Goal: Task Accomplishment & Management: Manage account settings

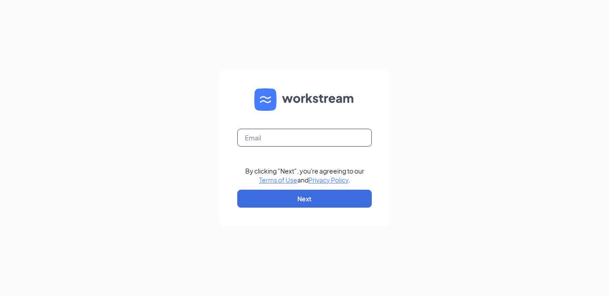
click at [316, 139] on input "text" at bounding box center [304, 138] width 135 height 18
type input "l185002@kfc.com"
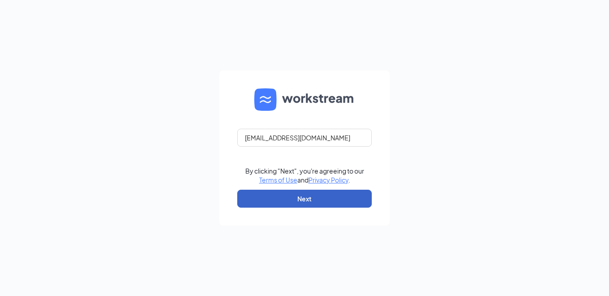
click at [300, 200] on button "Next" at bounding box center [304, 199] width 135 height 18
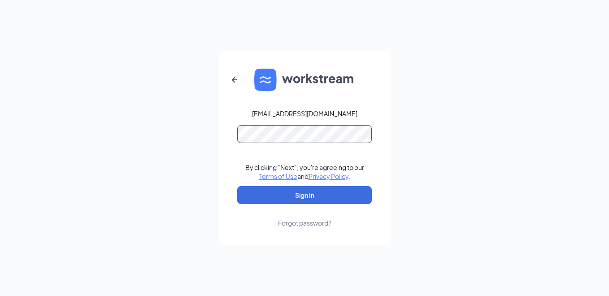
click at [237, 186] on button "Sign In" at bounding box center [304, 195] width 135 height 18
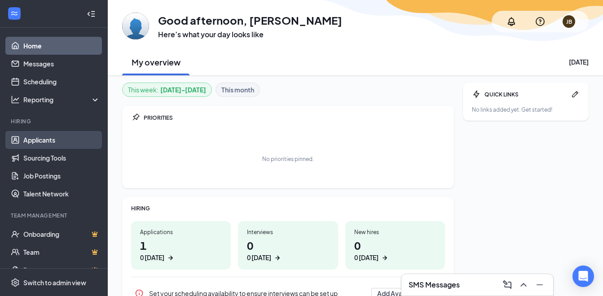
click at [31, 137] on link "Applicants" at bounding box center [61, 140] width 77 height 18
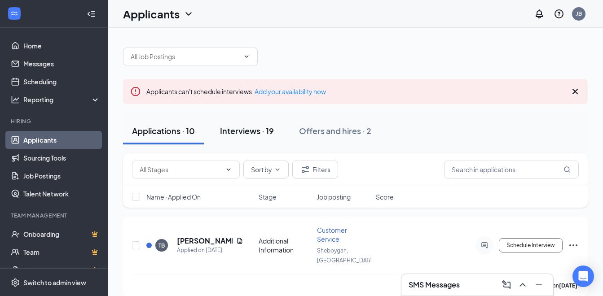
click at [249, 130] on div "Interviews · 19" at bounding box center [247, 130] width 54 height 11
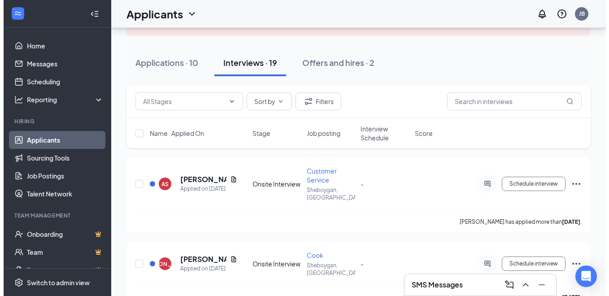
scroll to position [90, 0]
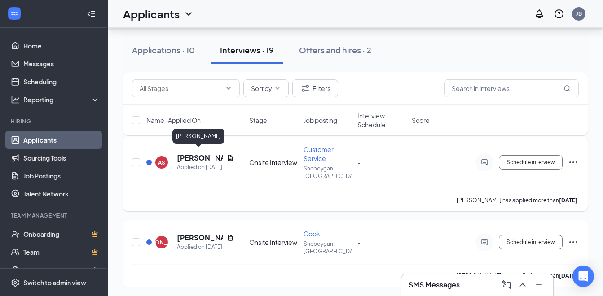
click at [190, 156] on h5 "[PERSON_NAME]" at bounding box center [200, 158] width 46 height 10
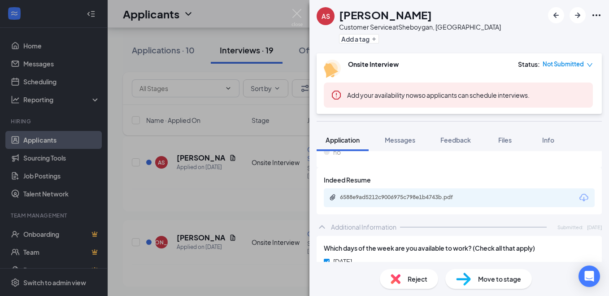
scroll to position [539, 0]
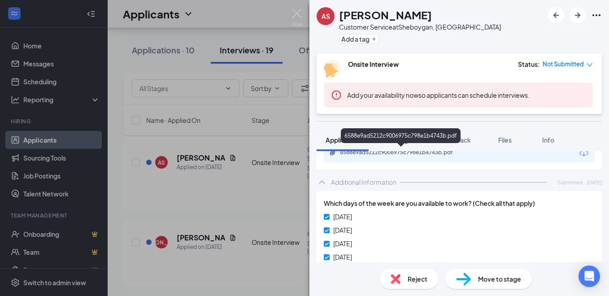
click at [405, 151] on div "6588e9ad5212c9006975c798e1b4743b.pdf" at bounding box center [403, 152] width 126 height 7
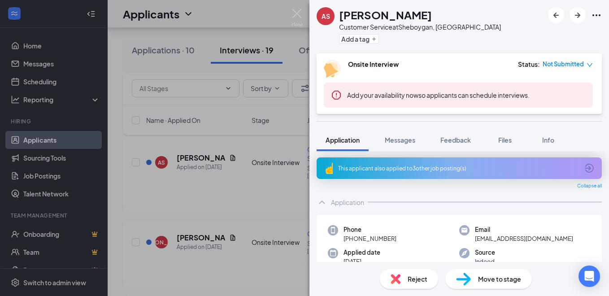
scroll to position [0, 0]
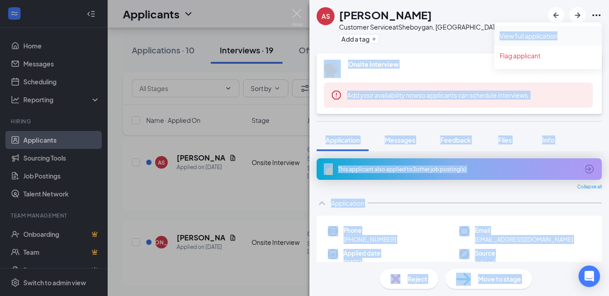
drag, startPoint x: 594, startPoint y: 15, endPoint x: 524, endPoint y: 38, distance: 73.7
click at [524, 38] on body "Home Messages Scheduling Reporting Hiring Applicants Sourcing Tools Job Posting…" at bounding box center [304, 58] width 609 height 296
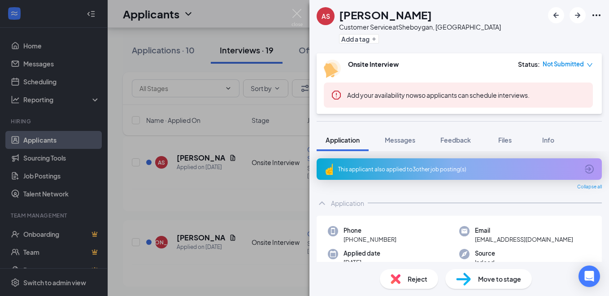
click at [525, 37] on div "AS [PERSON_NAME] Customer Service at [GEOGRAPHIC_DATA], [GEOGRAPHIC_DATA] Add a…" at bounding box center [460, 26] width 300 height 53
click at [539, 35] on link "View full application" at bounding box center [548, 35] width 97 height 9
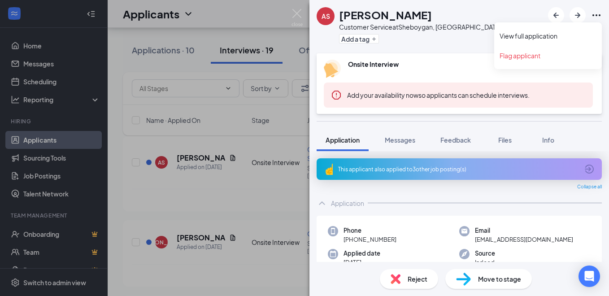
click at [595, 15] on icon "Ellipses" at bounding box center [596, 15] width 11 height 11
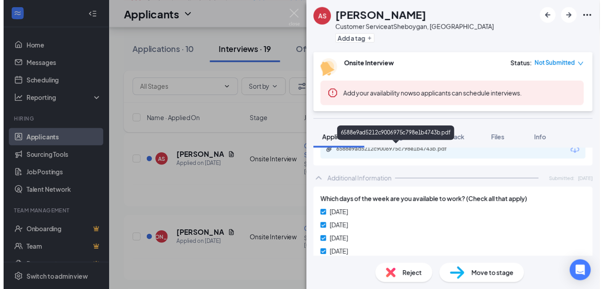
scroll to position [534, 0]
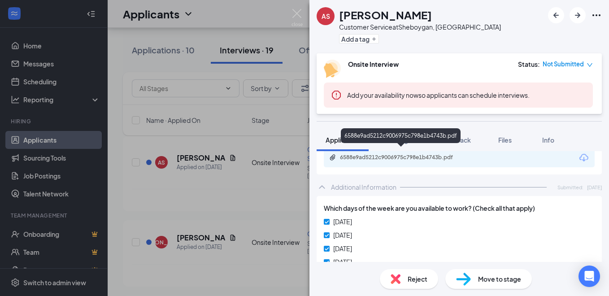
click at [427, 155] on div "6588e9ad5212c9006975c798e1b4743b.pdf" at bounding box center [403, 157] width 126 height 7
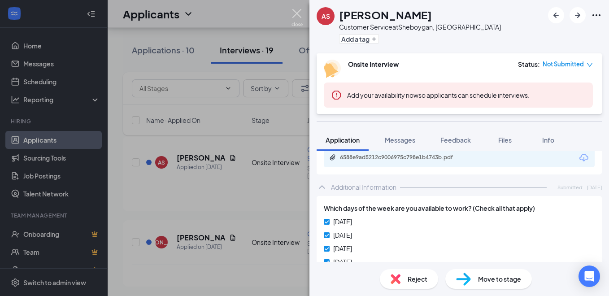
click at [298, 14] on img at bounding box center [297, 18] width 11 height 18
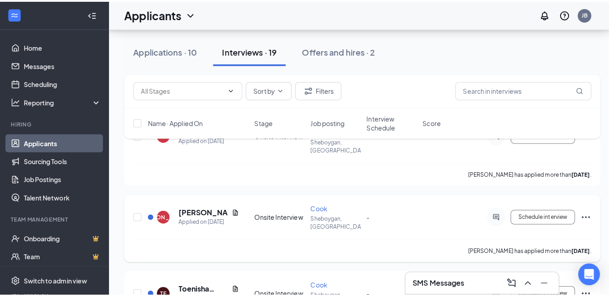
scroll to position [135, 0]
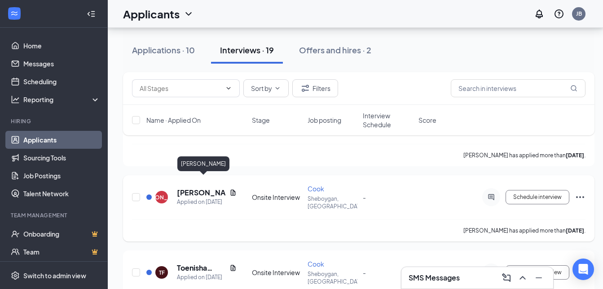
click at [193, 188] on h5 "[PERSON_NAME]" at bounding box center [201, 193] width 49 height 10
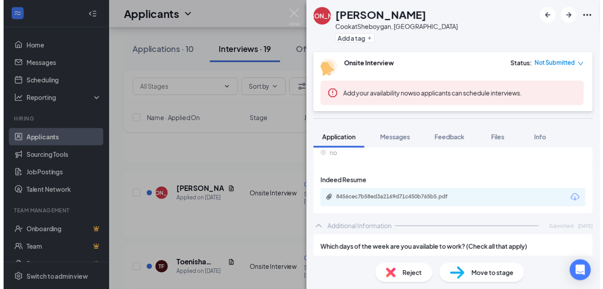
scroll to position [449, 0]
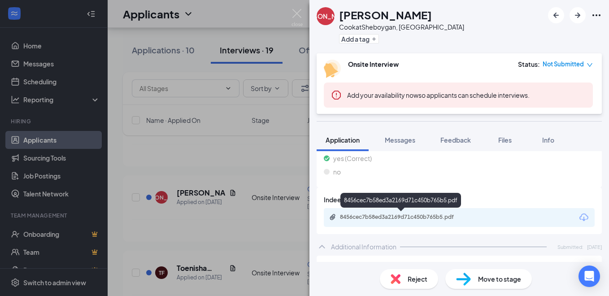
click at [441, 219] on div "8456cec7b58ed3a2169d71c450b765b5.pdf" at bounding box center [403, 217] width 126 height 7
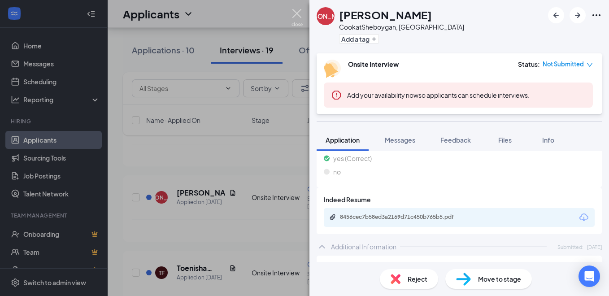
click at [298, 16] on img at bounding box center [297, 18] width 11 height 18
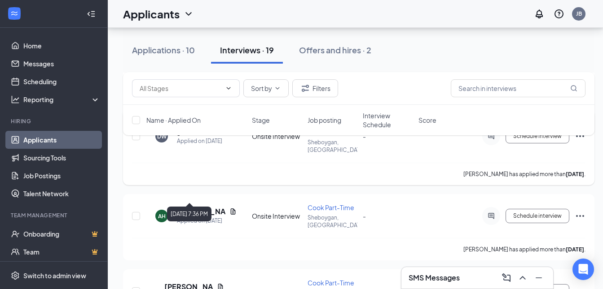
scroll to position [898, 0]
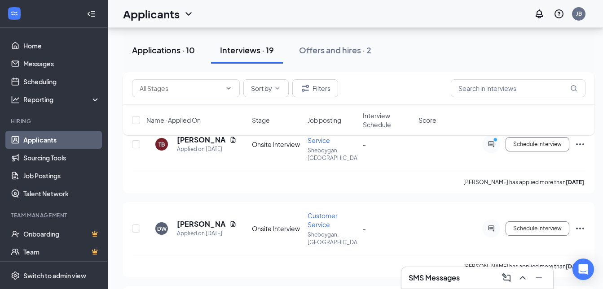
click at [154, 55] on div "Applications · 10" at bounding box center [163, 49] width 63 height 11
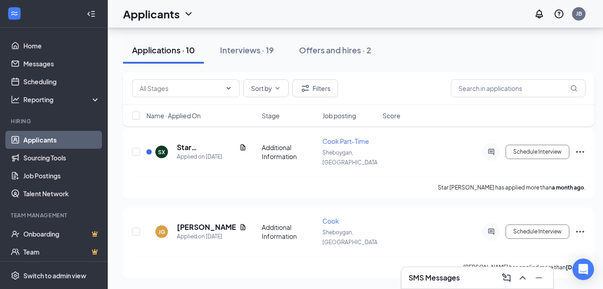
scroll to position [647, 0]
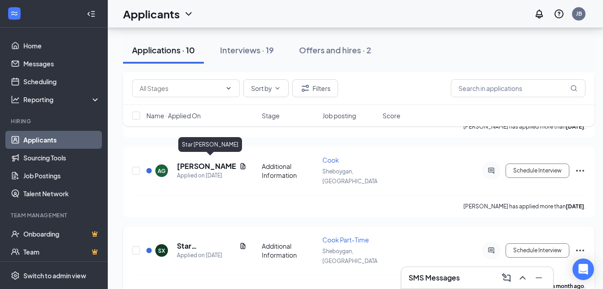
click at [191, 241] on h5 "Star [PERSON_NAME]" at bounding box center [206, 246] width 59 height 10
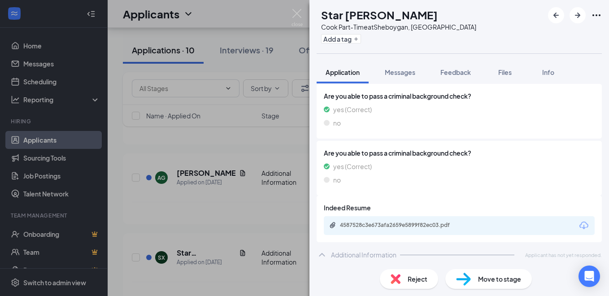
scroll to position [375, 0]
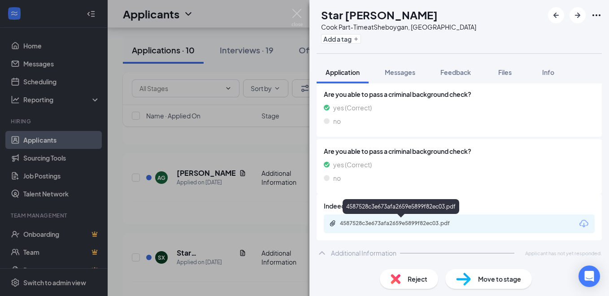
click at [420, 222] on div "4587528c3e673afa2659e5899f82ec03.pdf" at bounding box center [403, 223] width 126 height 7
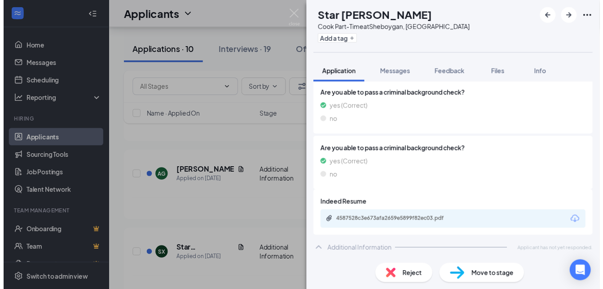
scroll to position [372, 0]
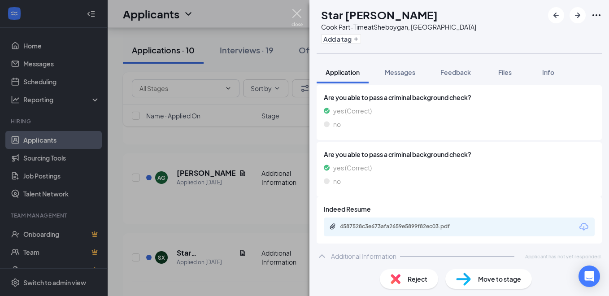
click at [297, 11] on img at bounding box center [297, 18] width 11 height 18
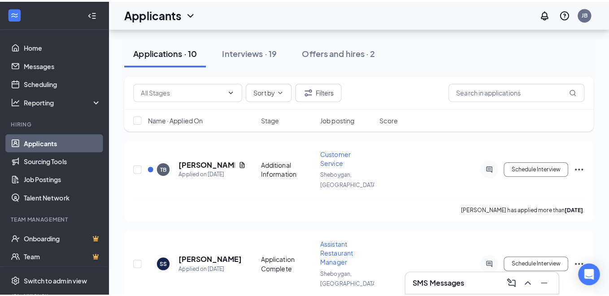
scroll to position [64, 0]
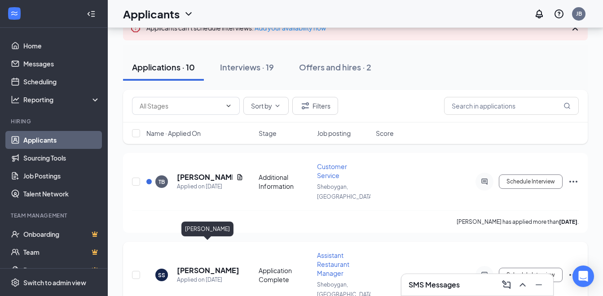
click at [217, 266] on h5 "[PERSON_NAME]" at bounding box center [208, 271] width 62 height 10
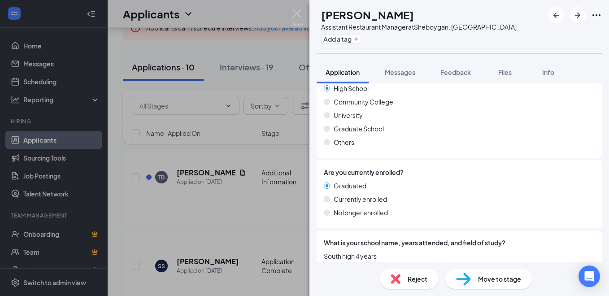
scroll to position [853, 0]
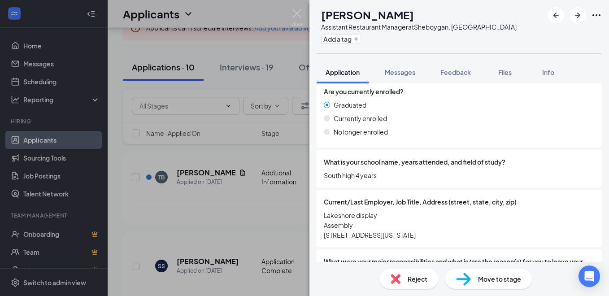
click at [206, 211] on div "SS [PERSON_NAME] Assistant Restaurant Manager at [GEOGRAPHIC_DATA], [GEOGRAPHIC…" at bounding box center [304, 148] width 609 height 296
click at [296, 13] on img at bounding box center [297, 18] width 11 height 18
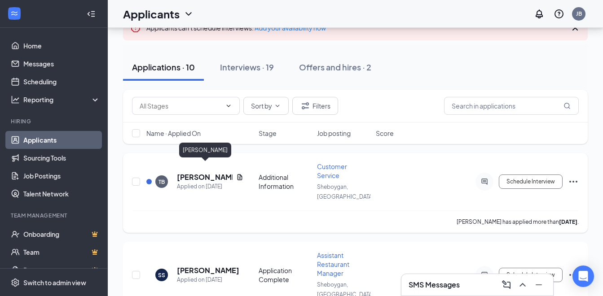
click at [184, 172] on h5 "[PERSON_NAME]" at bounding box center [205, 177] width 56 height 10
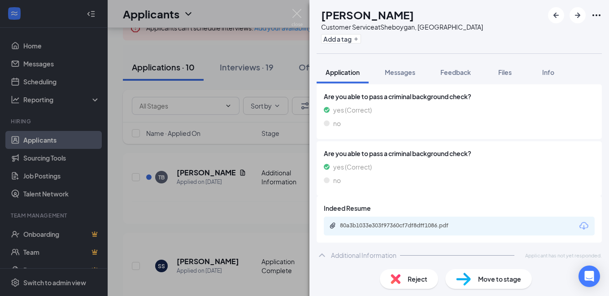
scroll to position [375, 0]
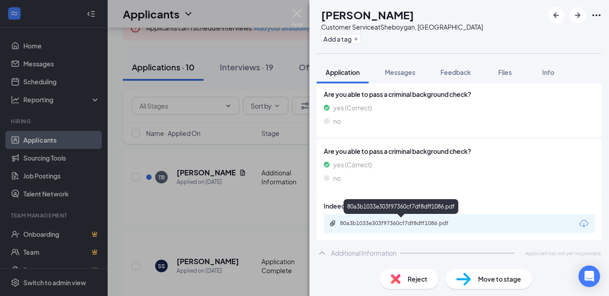
click at [420, 222] on div "80a3b1033e303f97360cf7df8dff1086.pdf" at bounding box center [403, 223] width 126 height 7
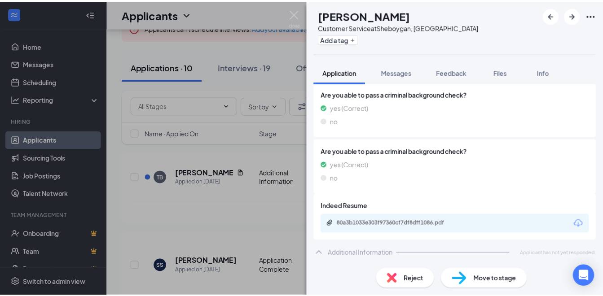
scroll to position [372, 0]
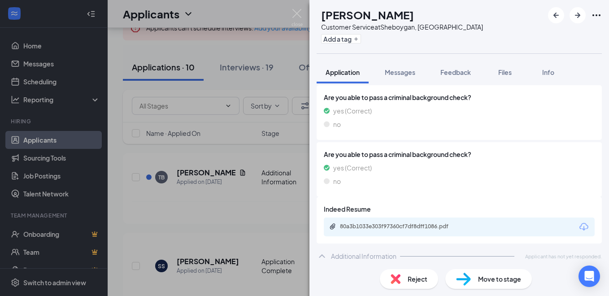
click at [280, 214] on div "TB [PERSON_NAME] Customer Service at [GEOGRAPHIC_DATA], [GEOGRAPHIC_DATA] Add a…" at bounding box center [304, 148] width 609 height 296
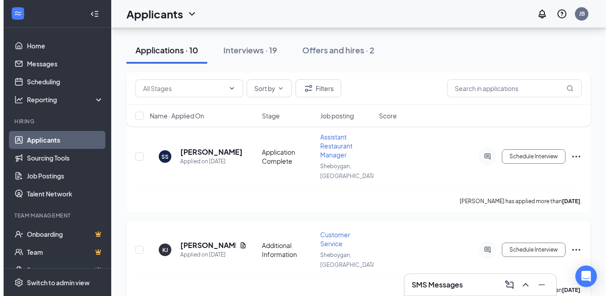
scroll to position [198, 0]
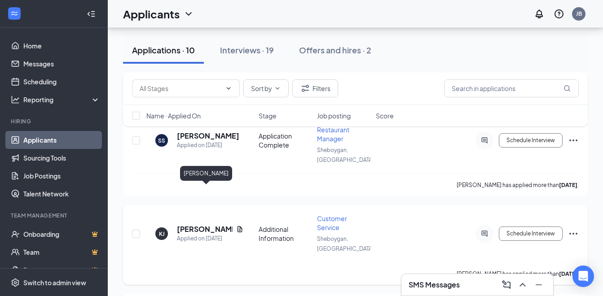
click at [203, 224] on h5 "[PERSON_NAME]" at bounding box center [205, 229] width 56 height 10
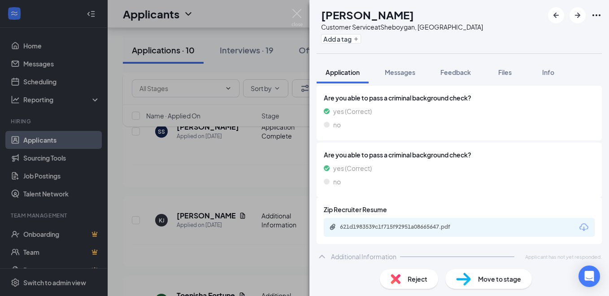
scroll to position [375, 0]
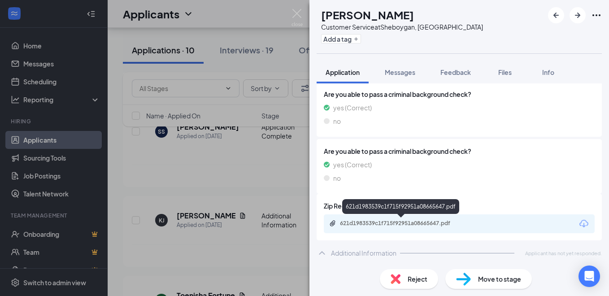
click at [404, 223] on div "621d1983539c1f715f92951a08665647.pdf" at bounding box center [403, 223] width 126 height 7
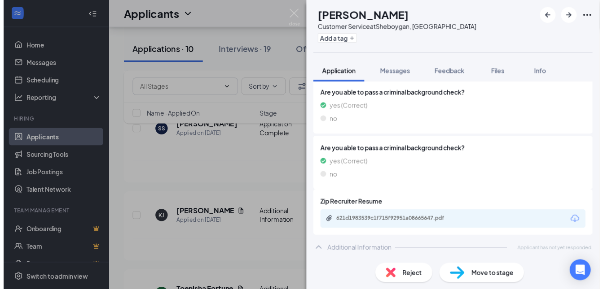
scroll to position [372, 0]
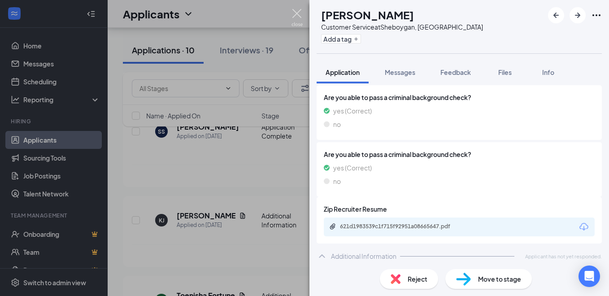
click at [296, 13] on img at bounding box center [297, 18] width 11 height 18
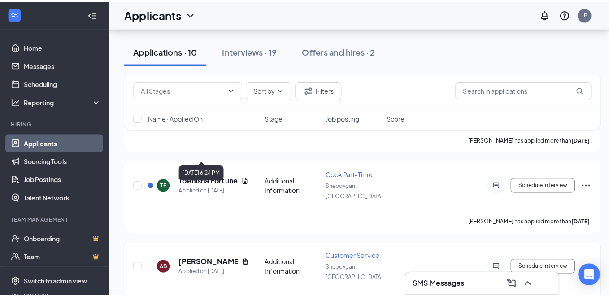
scroll to position [333, 0]
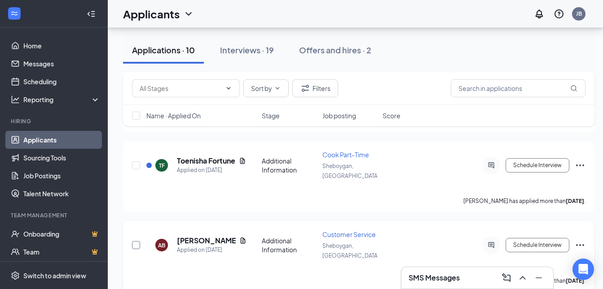
click at [135, 241] on input "checkbox" at bounding box center [136, 245] width 8 height 8
checkbox input "true"
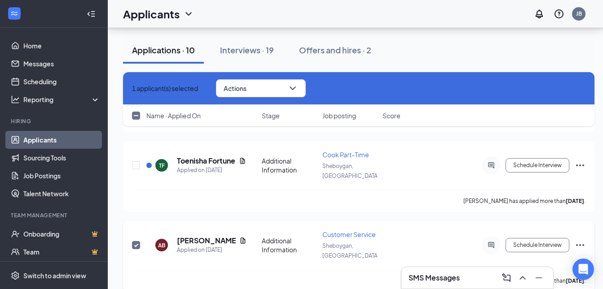
click at [580, 245] on icon "Ellipses" at bounding box center [580, 246] width 8 height 2
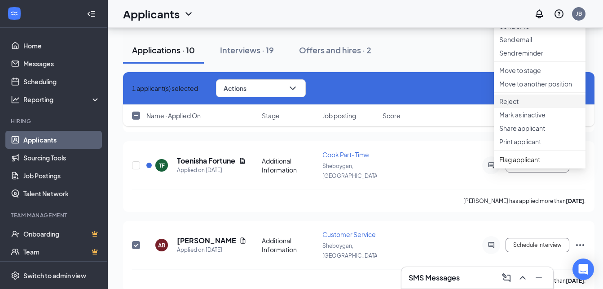
click at [506, 106] on p "Reject" at bounding box center [539, 101] width 81 height 9
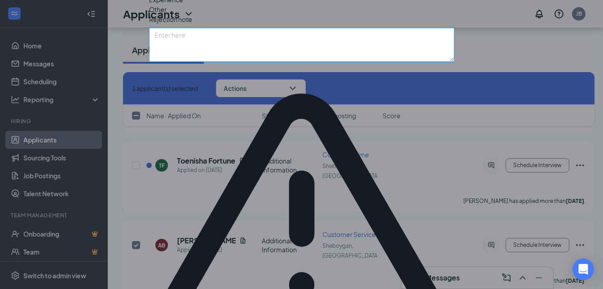
click at [423, 62] on textarea at bounding box center [301, 45] width 305 height 34
click at [248, 62] on textarea "not inter" at bounding box center [301, 45] width 305 height 34
click at [211, 62] on textarea "not inter" at bounding box center [301, 45] width 305 height 34
click at [207, 62] on textarea "not inter" at bounding box center [301, 45] width 305 height 34
type textarea "not interested"
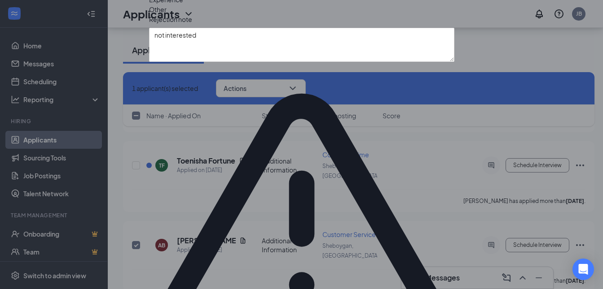
click at [166, 14] on span "Other" at bounding box center [158, 9] width 18 height 10
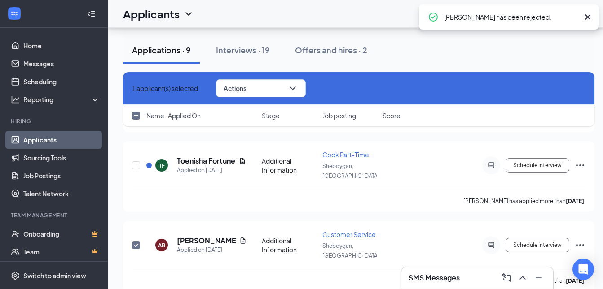
checkbox input "false"
click at [588, 18] on icon "Cross" at bounding box center [587, 16] width 5 height 5
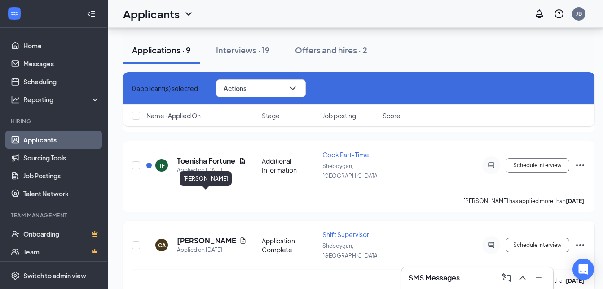
click at [197, 236] on h5 "[PERSON_NAME]" at bounding box center [206, 241] width 59 height 10
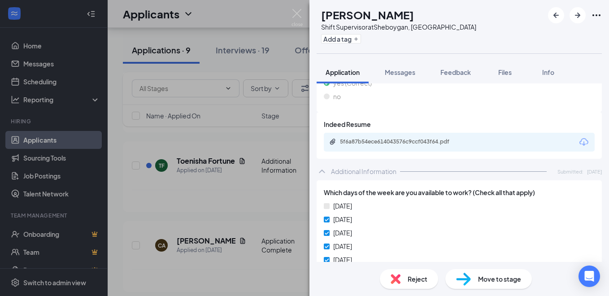
scroll to position [404, 0]
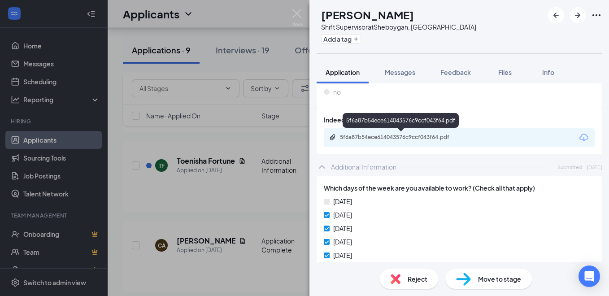
click at [411, 136] on div "5f6a87b54ece614043576c9ccf043f64.pdf" at bounding box center [403, 137] width 126 height 7
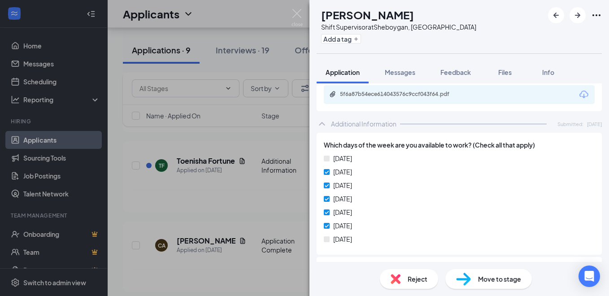
scroll to position [449, 0]
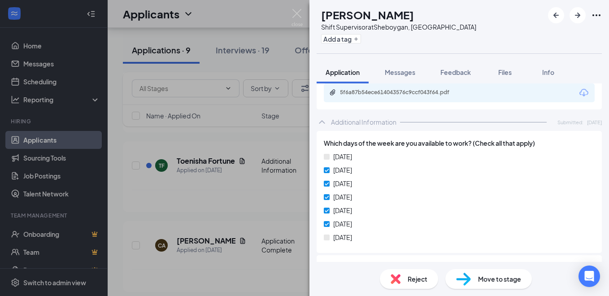
click at [315, 113] on div "Collapse all Application Phone [PHONE_NUMBER] Email [EMAIL_ADDRESS][DOMAIN_NAME…" at bounding box center [460, 172] width 300 height 179
drag, startPoint x: 462, startPoint y: 170, endPoint x: 460, endPoint y: 179, distance: 9.3
click at [460, 179] on div "[DATE] [DATE] [DATE] [DATE] [DATE] [DATE] [DATE]" at bounding box center [459, 199] width 271 height 94
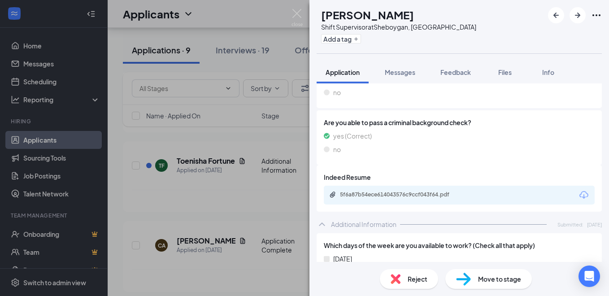
scroll to position [380, 0]
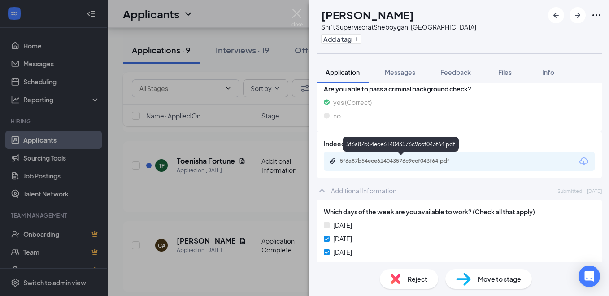
click at [398, 158] on div "5f6a87b54ece614043576c9ccf043f64.pdf" at bounding box center [403, 161] width 126 height 7
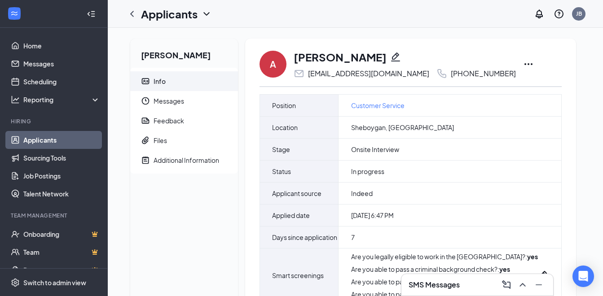
click at [524, 64] on icon "Ellipses" at bounding box center [528, 64] width 8 height 2
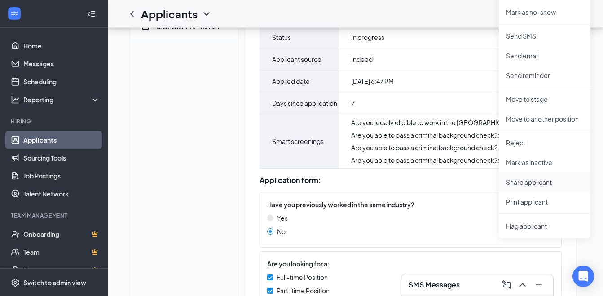
scroll to position [135, 0]
click at [528, 201] on p "Print applicant" at bounding box center [544, 201] width 77 height 9
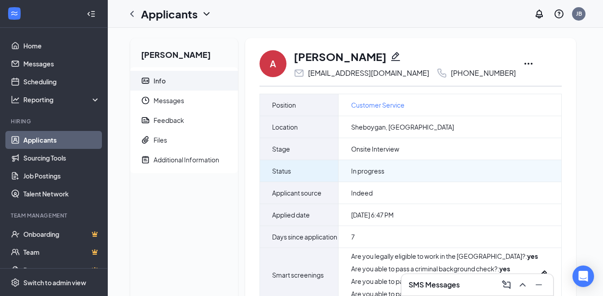
scroll to position [0, 0]
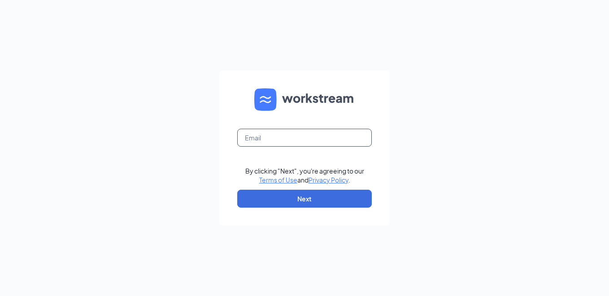
click at [306, 133] on input "text" at bounding box center [304, 138] width 135 height 18
type input "l185002@kfc.com"
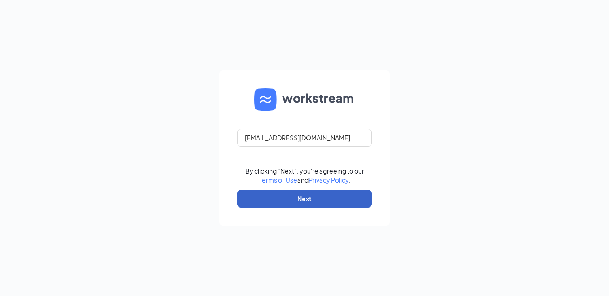
click at [290, 199] on button "Next" at bounding box center [304, 199] width 135 height 18
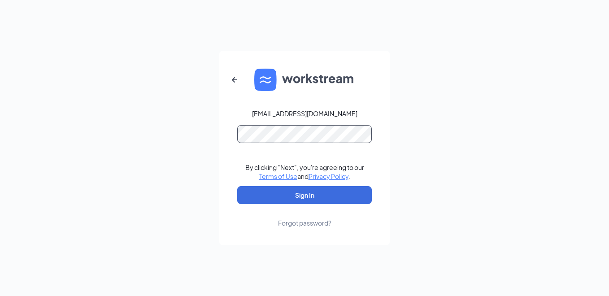
click at [237, 186] on button "Sign In" at bounding box center [304, 195] width 135 height 18
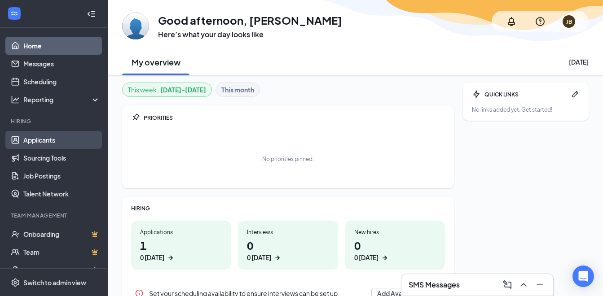
click at [48, 142] on link "Applicants" at bounding box center [61, 140] width 77 height 18
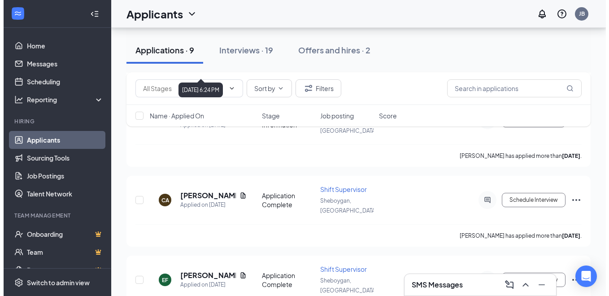
scroll to position [404, 0]
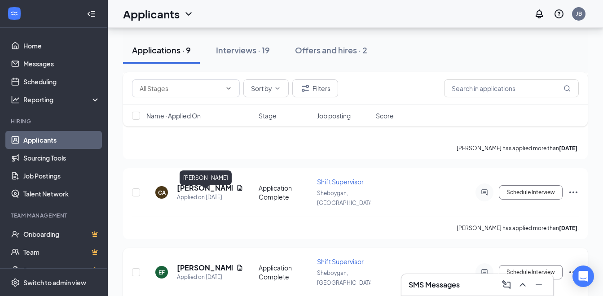
click at [191, 263] on h5 "[PERSON_NAME]" at bounding box center [205, 268] width 56 height 10
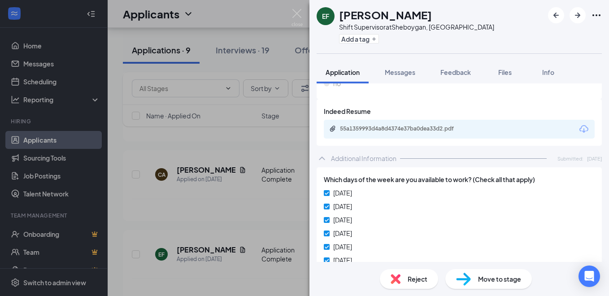
scroll to position [404, 0]
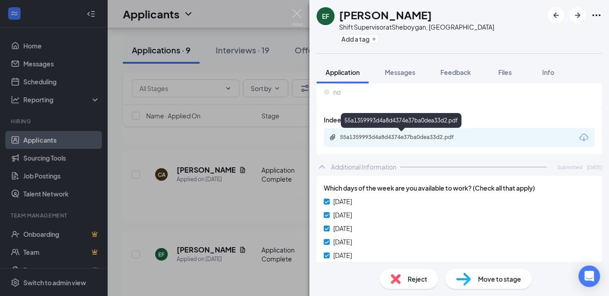
click at [399, 135] on div "55a1359993d4a8d4374e37ba0dea33d2.pdf" at bounding box center [403, 137] width 126 height 7
click at [404, 134] on div "55a1359993d4a8d4374e37ba0dea33d2.pdf" at bounding box center [403, 137] width 126 height 7
click at [386, 138] on div "55a1359993d4a8d4374e37ba0dea33d2.pdf" at bounding box center [403, 137] width 126 height 7
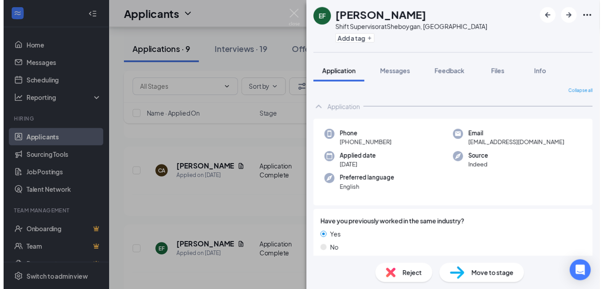
scroll to position [0, 0]
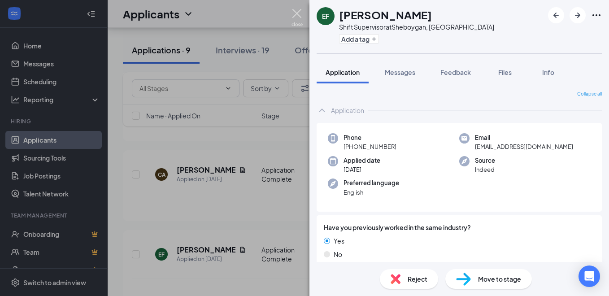
click at [298, 13] on img at bounding box center [297, 18] width 11 height 18
